Goal: Book appointment/travel/reservation

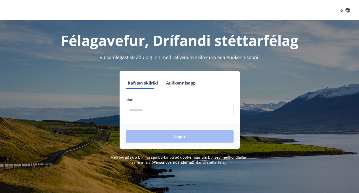
click at [154, 110] on input "phone" at bounding box center [180, 109] width 108 height 12
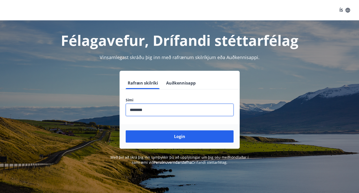
type input "********"
click at [126, 130] on button "Login" at bounding box center [180, 136] width 108 height 12
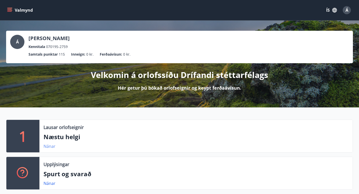
click at [47, 145] on link "Nánar" at bounding box center [49, 147] width 12 height 6
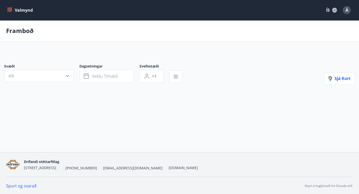
type input "*"
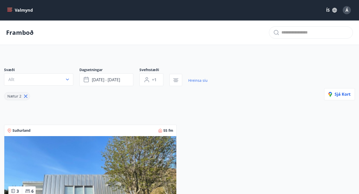
click at [7, 7] on button "Valmynd" at bounding box center [20, 10] width 29 height 9
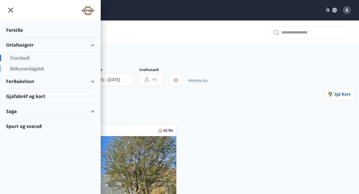
click at [29, 69] on div "Bókunardagatal" at bounding box center [50, 68] width 80 height 11
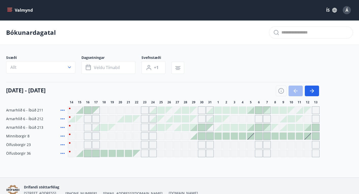
click at [10, 9] on icon "menu" at bounding box center [9, 9] width 5 height 1
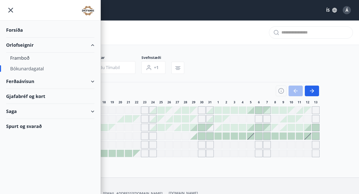
click at [38, 83] on div "Ferðaávísun" at bounding box center [50, 81] width 88 height 15
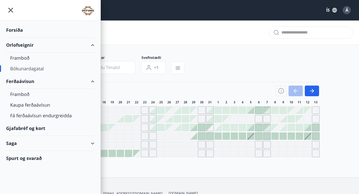
click at [38, 83] on div "Ferðaávísun" at bounding box center [50, 81] width 88 height 15
